Goal: Information Seeking & Learning: Learn about a topic

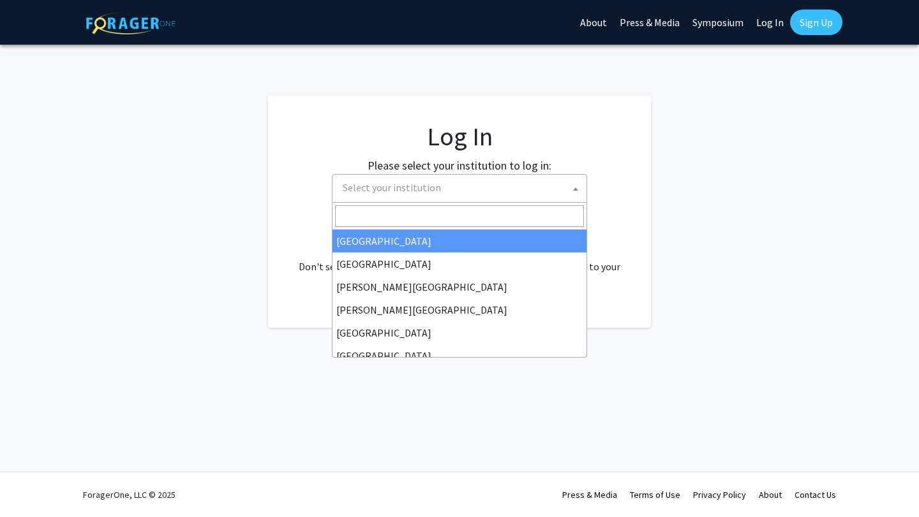
click at [469, 182] on span "Select your institution" at bounding box center [462, 188] width 249 height 26
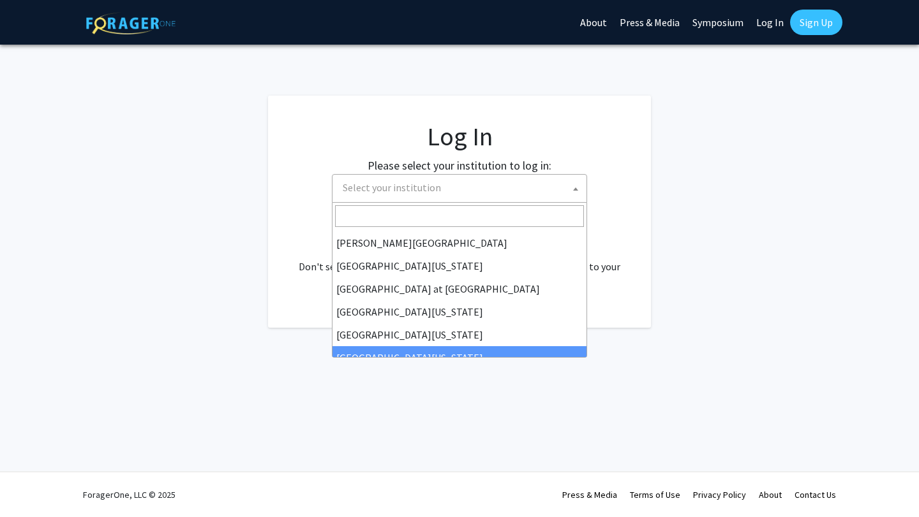
scroll to position [427, 0]
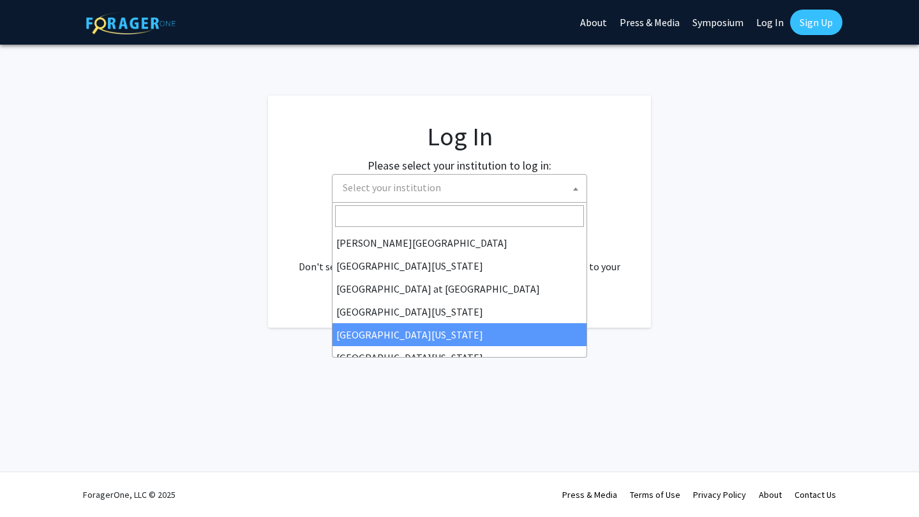
select select "31"
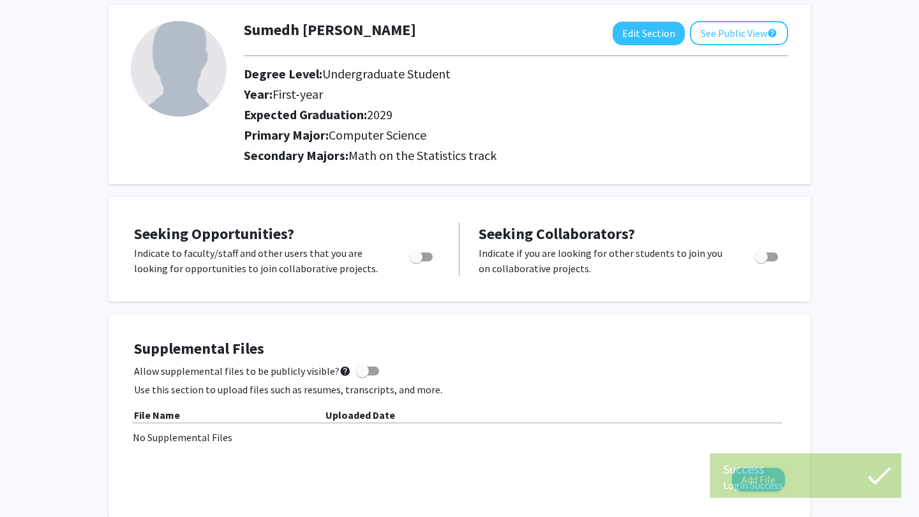
scroll to position [44, 0]
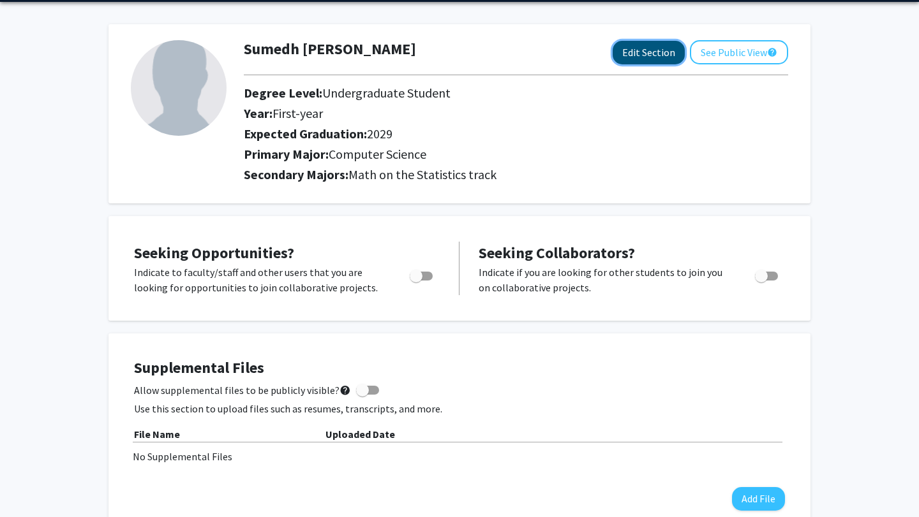
click at [662, 56] on button "Edit Section" at bounding box center [649, 53] width 72 height 24
select select "first-year"
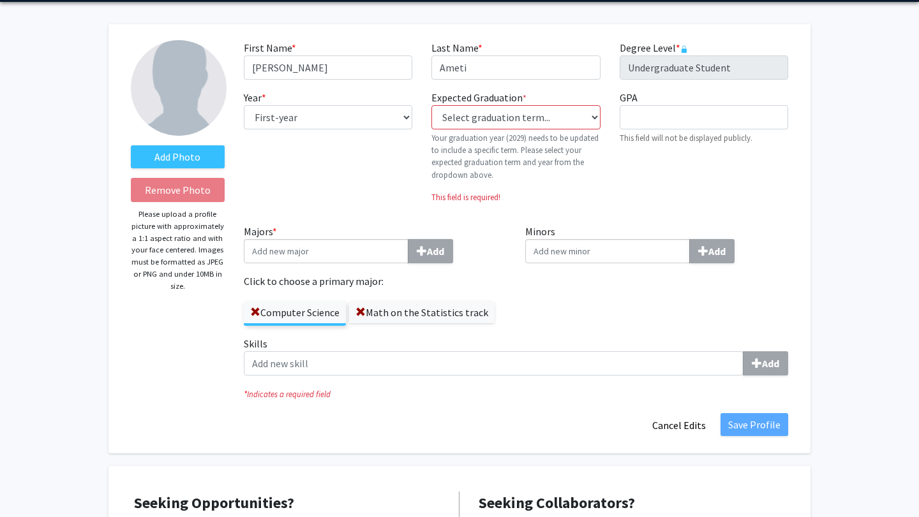
click at [297, 316] on label "Computer Science" at bounding box center [295, 313] width 102 height 22
click at [0, 0] on input "Computer Science" at bounding box center [0, 0] width 0 height 0
click at [388, 262] on input "Majors * Add" at bounding box center [326, 251] width 165 height 24
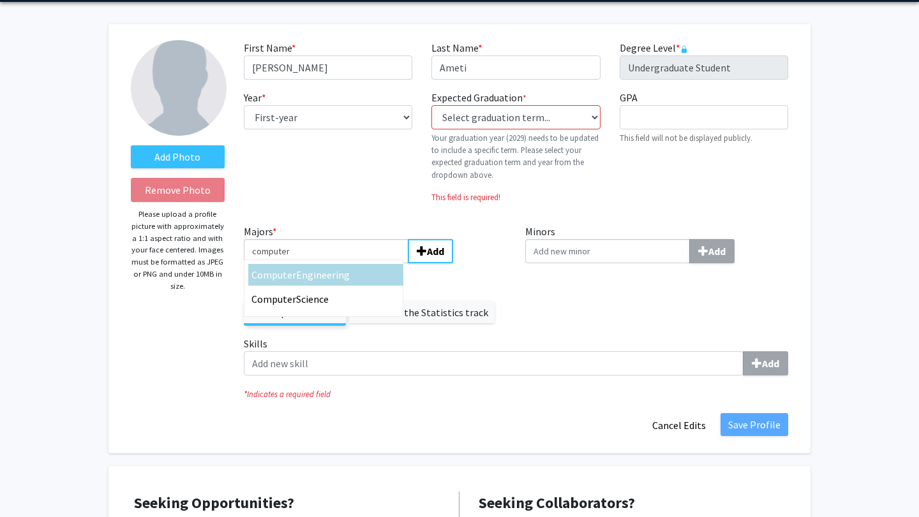
type input "computer"
click at [328, 204] on div "Year * required --- First-year Sophomore Junior Senior Postbaccalaureate Certif…" at bounding box center [328, 152] width 188 height 124
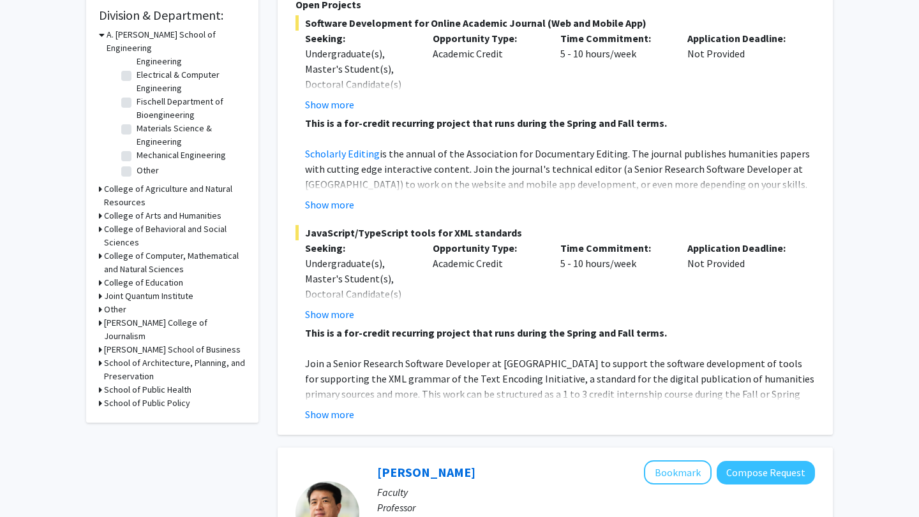
scroll to position [378, 0]
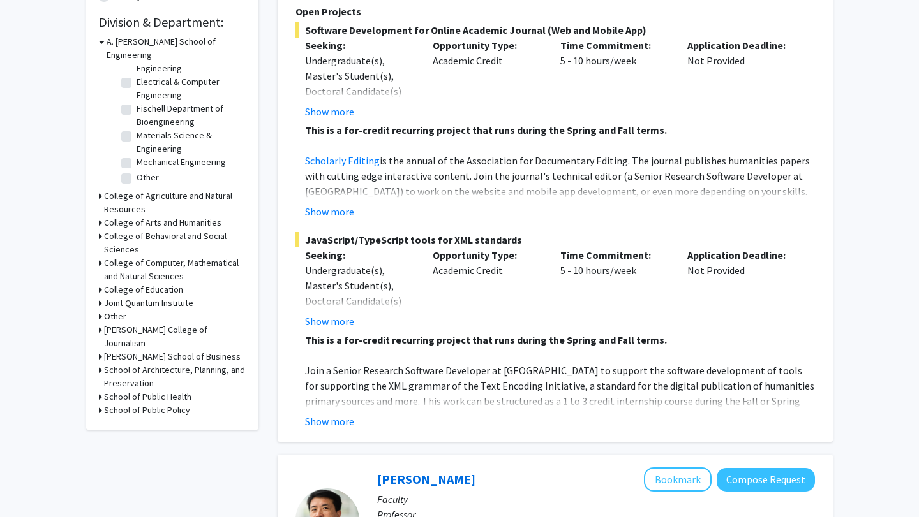
click at [139, 256] on h3 "College of Computer, Mathematical and Natural Sciences" at bounding box center [175, 269] width 142 height 27
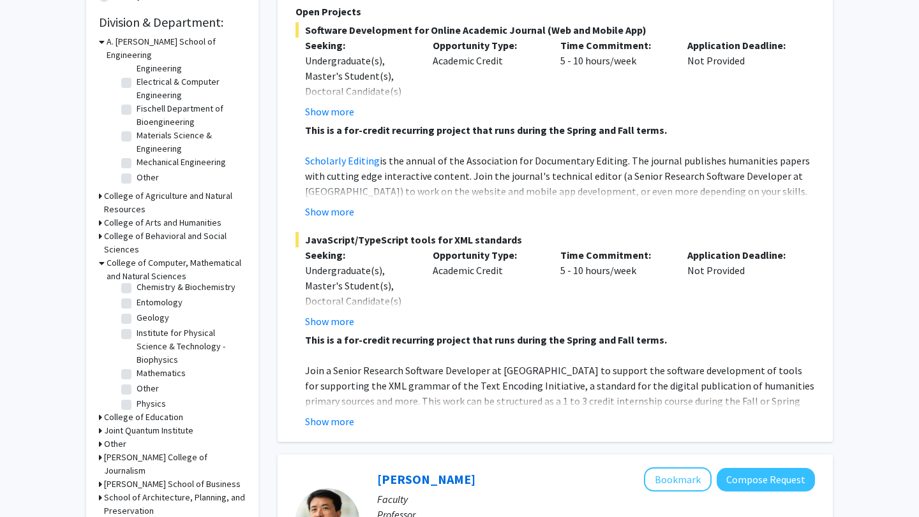
scroll to position [109, 0]
click at [137, 363] on label "Mathematics" at bounding box center [161, 369] width 49 height 13
click at [137, 363] on input "Mathematics" at bounding box center [141, 367] width 8 height 8
checkbox input "true"
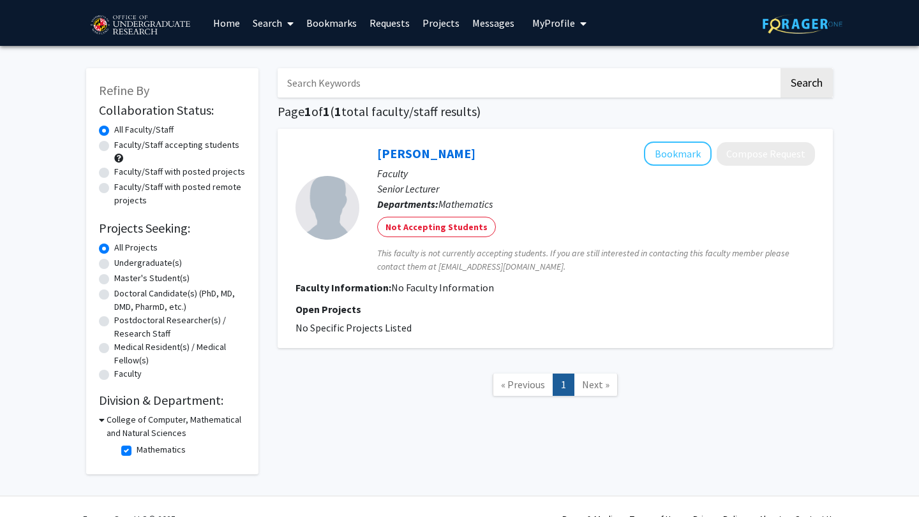
click at [137, 450] on label "Mathematics" at bounding box center [161, 449] width 49 height 13
click at [137, 450] on input "Mathematics" at bounding box center [141, 447] width 8 height 8
checkbox input "false"
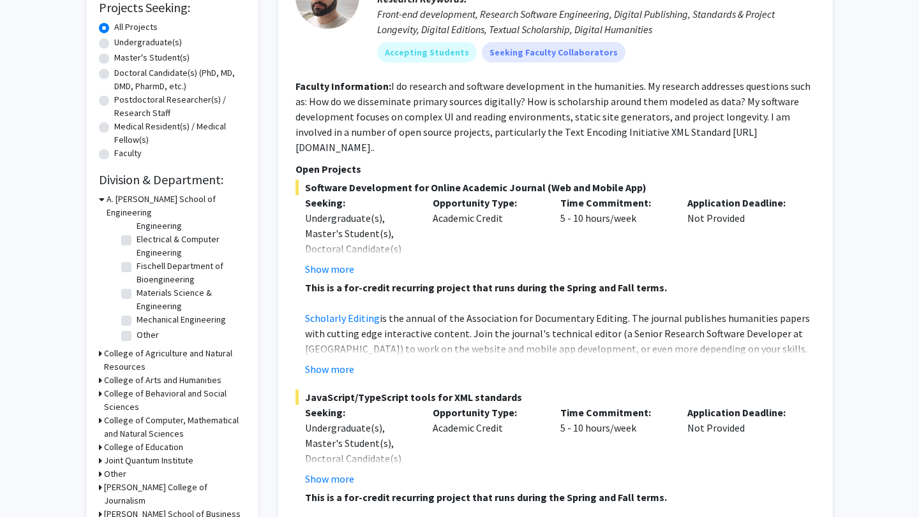
scroll to position [226, 0]
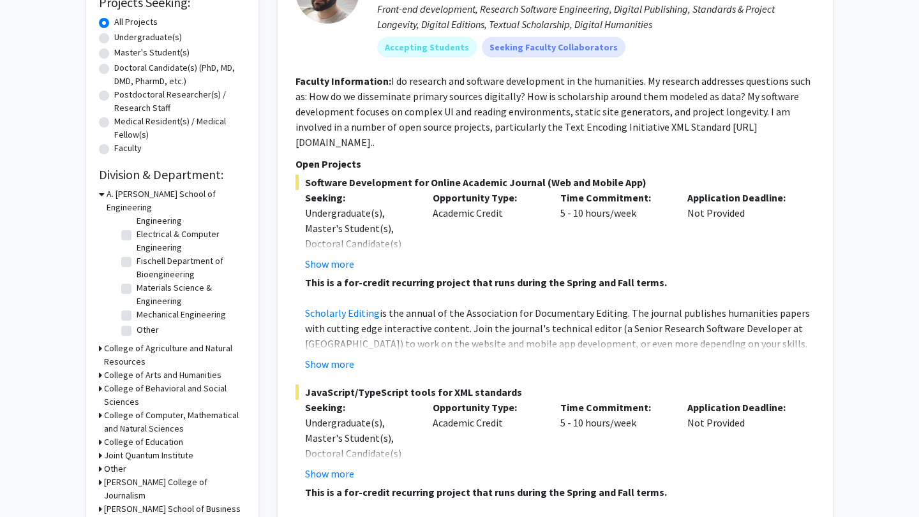
click at [101, 409] on div "College of Computer, Mathematical and Natural Sciences" at bounding box center [172, 422] width 147 height 27
click at [98, 402] on div "Refine By Collaboration Status: Collaboration Status All Faculty/Staff Collabor…" at bounding box center [172, 212] width 172 height 740
click at [123, 409] on h3 "College of Computer, Mathematical and Natural Sciences" at bounding box center [175, 422] width 142 height 27
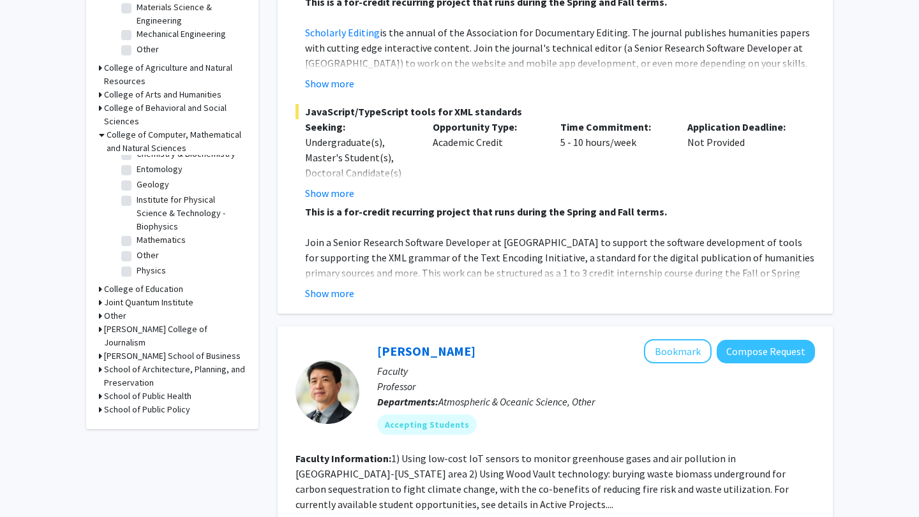
scroll to position [567, 0]
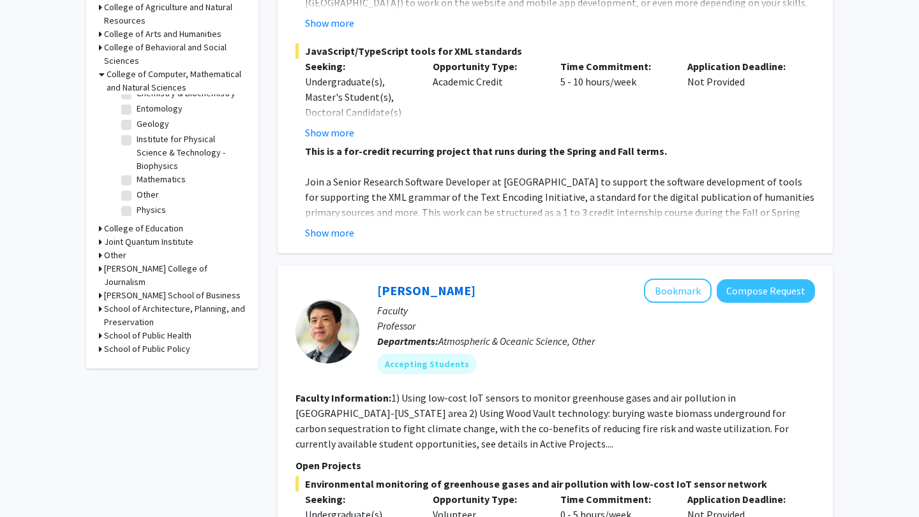
click at [154, 235] on h3 "Joint Quantum Institute" at bounding box center [148, 241] width 89 height 13
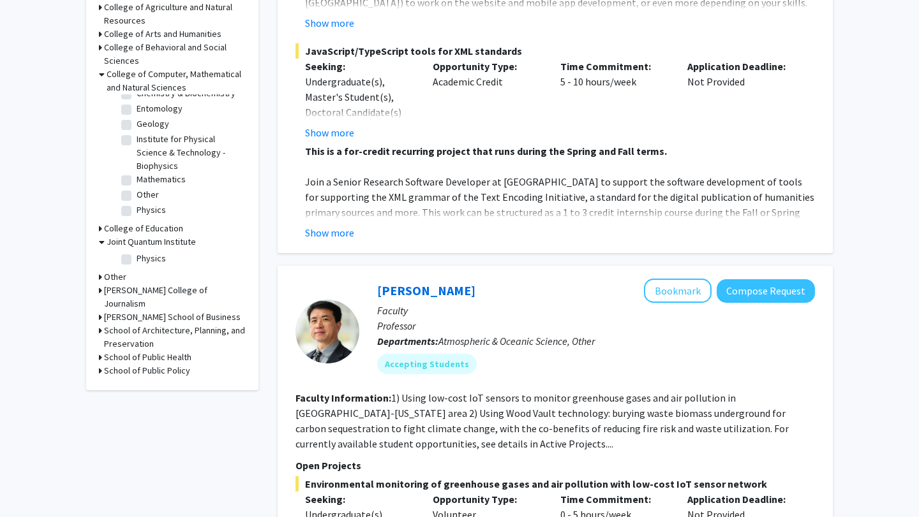
click at [150, 252] on label "Physics" at bounding box center [151, 258] width 29 height 13
click at [145, 252] on input "Physics" at bounding box center [141, 256] width 8 height 8
checkbox input "true"
